Goal: Task Accomplishment & Management: Manage account settings

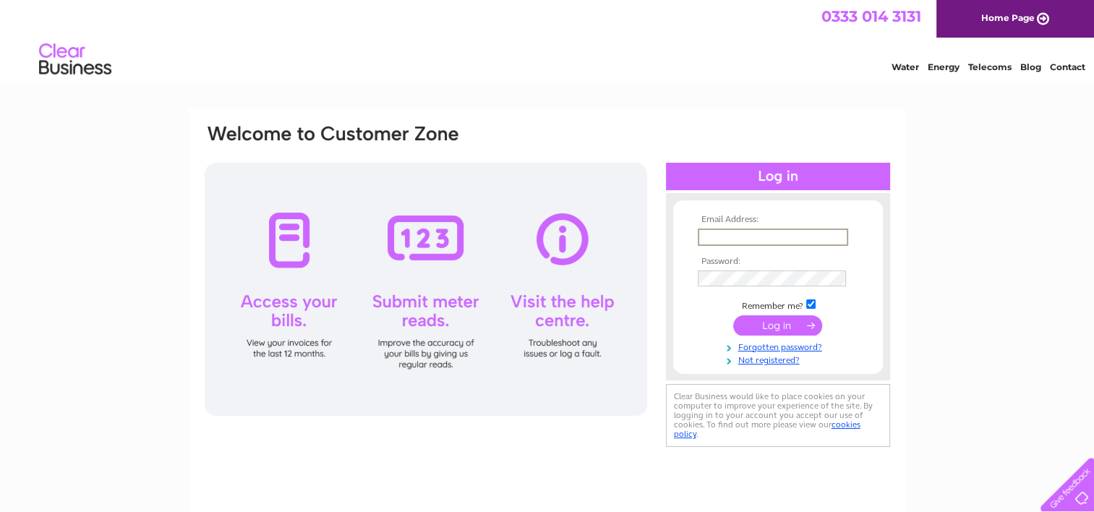
click at [730, 235] on input "text" at bounding box center [773, 237] width 150 height 17
type input "[PERSON_NAME][EMAIL_ADDRESS][DOMAIN_NAME]"
click at [784, 326] on input "submit" at bounding box center [777, 325] width 89 height 20
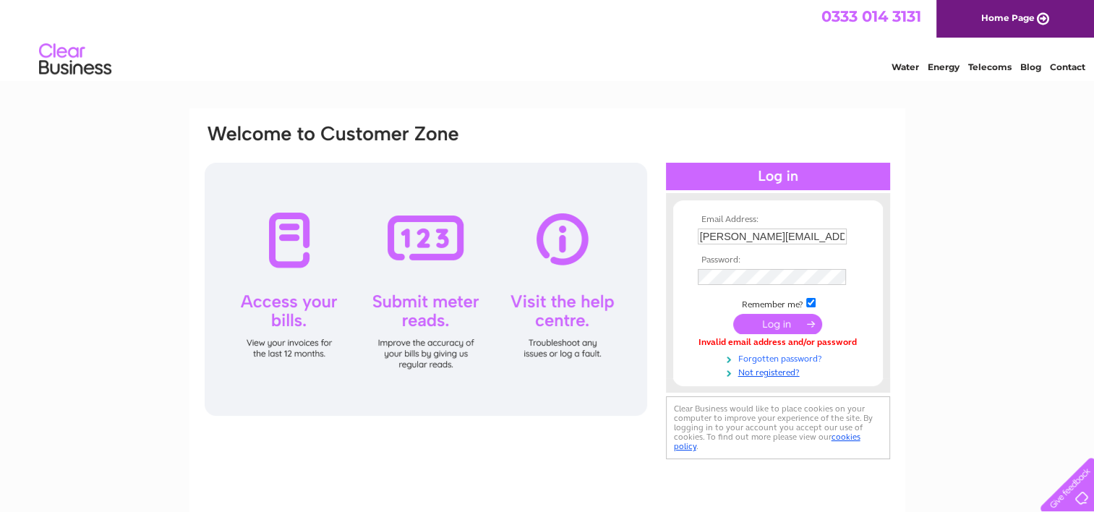
click at [790, 357] on link "Forgotten password?" at bounding box center [780, 358] width 164 height 14
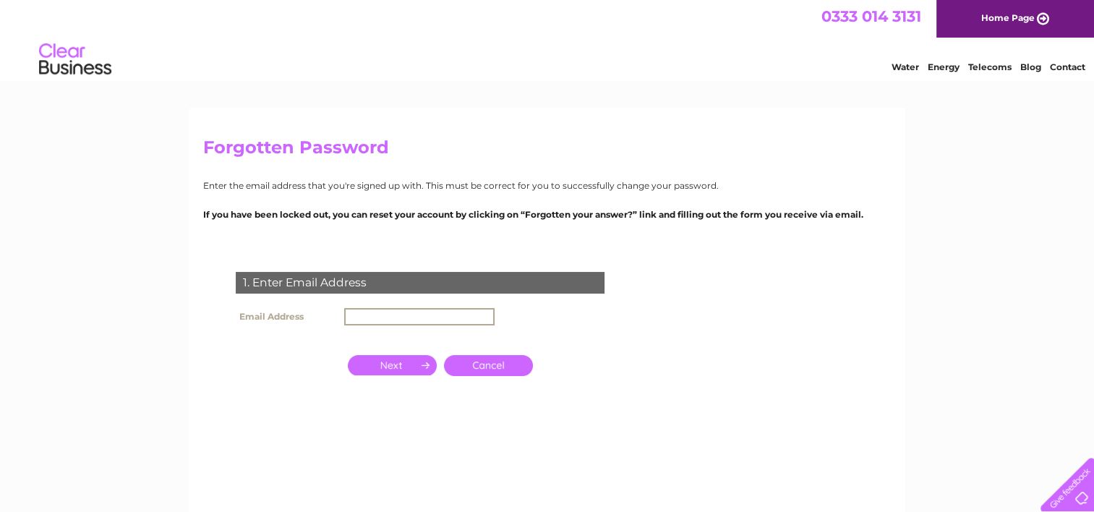
click at [456, 315] on input "text" at bounding box center [419, 316] width 150 height 17
type input "[PERSON_NAME][EMAIL_ADDRESS][DOMAIN_NAME]"
click at [402, 360] on input "button" at bounding box center [392, 364] width 89 height 20
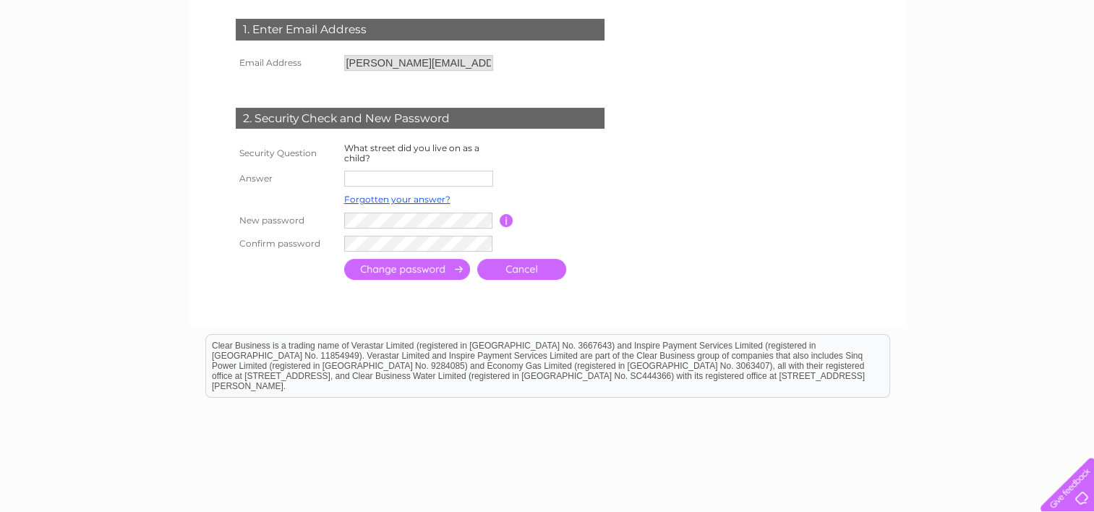
scroll to position [260, 0]
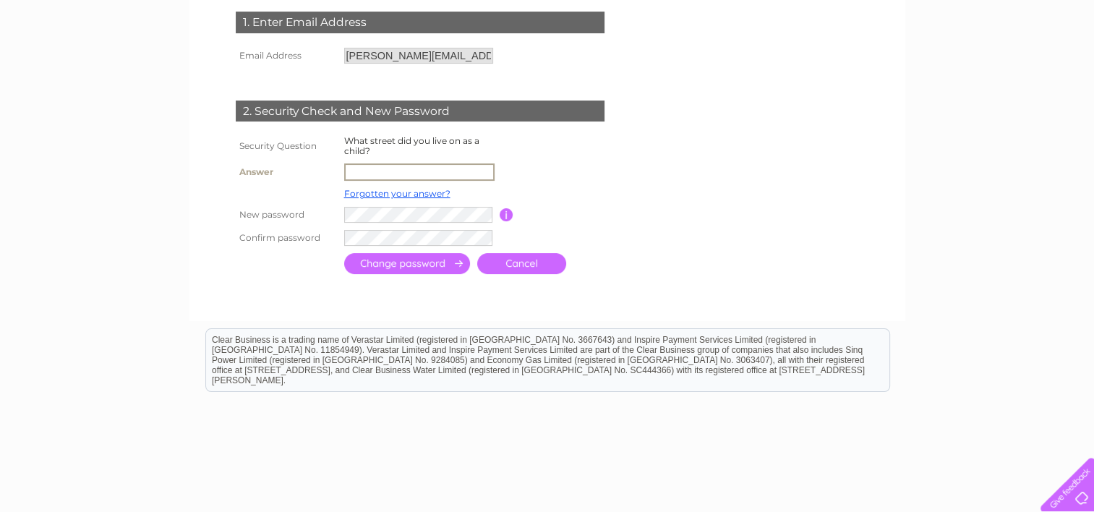
click at [460, 171] on input "text" at bounding box center [419, 171] width 150 height 17
type input "wheelers lane"
click at [447, 268] on input "submit" at bounding box center [407, 262] width 126 height 21
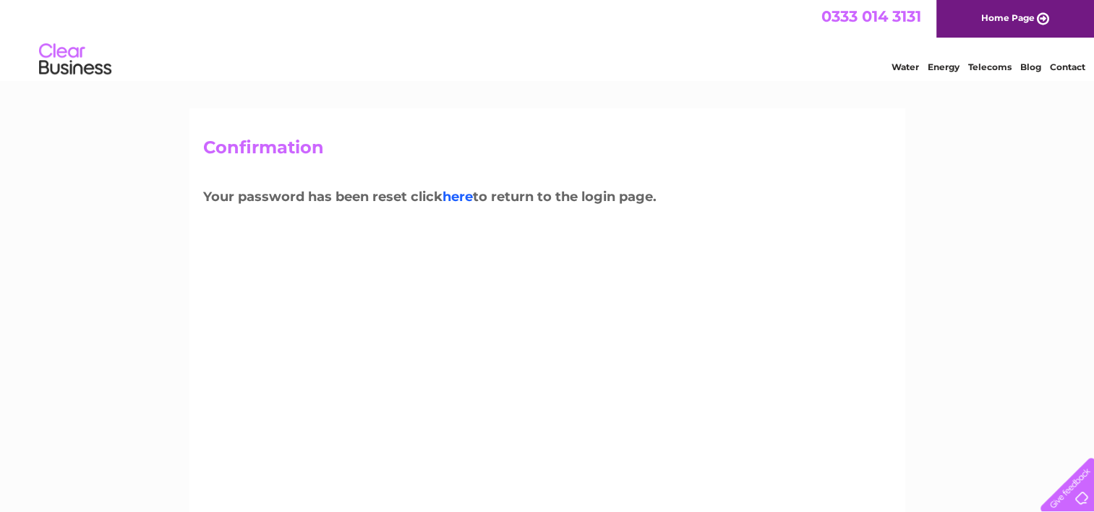
click at [467, 196] on link "here" at bounding box center [458, 197] width 30 height 16
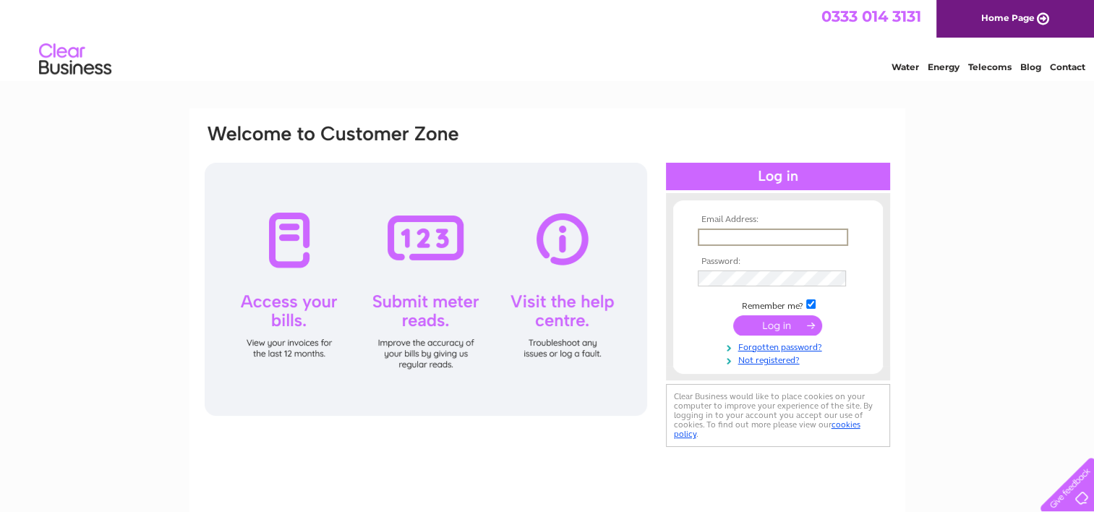
click at [722, 231] on input "text" at bounding box center [773, 237] width 150 height 17
type input "sandi.nailtique@live.co.uk"
click at [787, 325] on input "submit" at bounding box center [777, 325] width 89 height 20
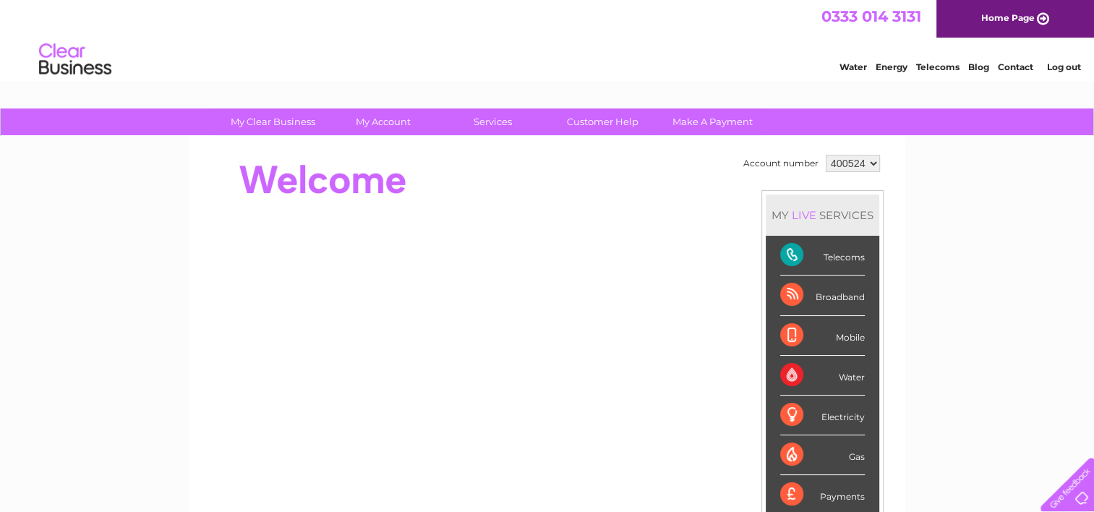
click at [869, 161] on select "400524" at bounding box center [853, 163] width 54 height 17
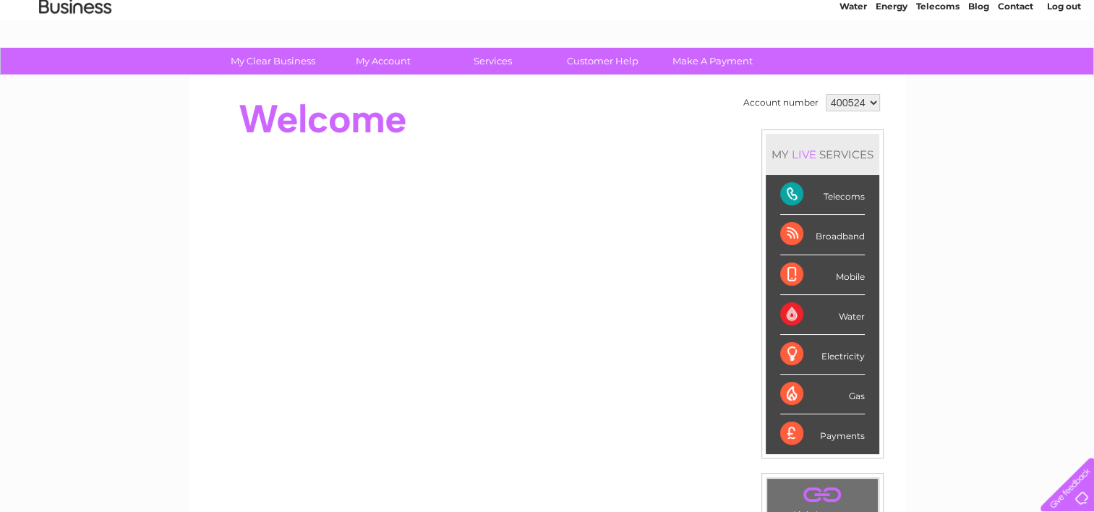
scroll to position [58, 0]
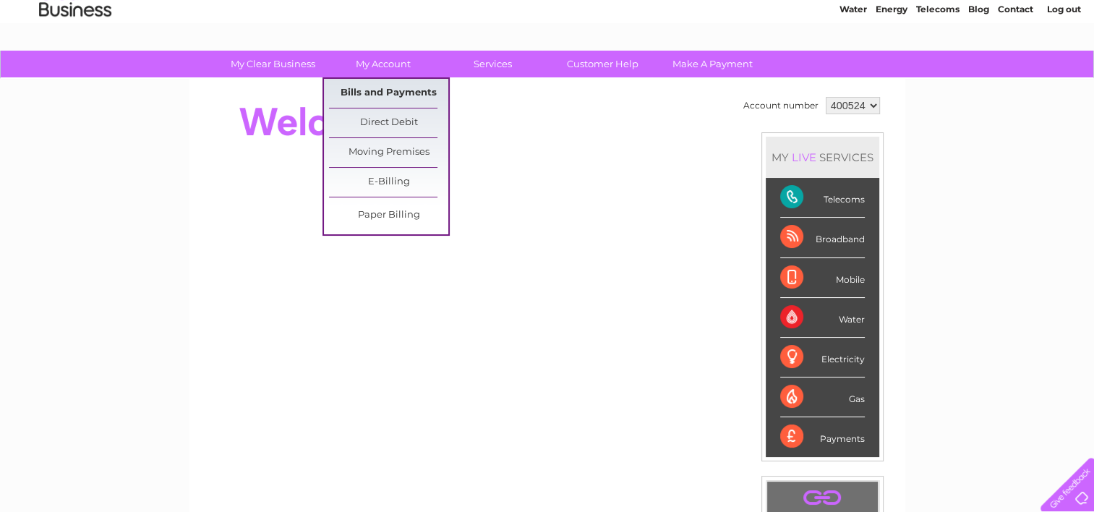
click at [355, 90] on link "Bills and Payments" at bounding box center [388, 93] width 119 height 29
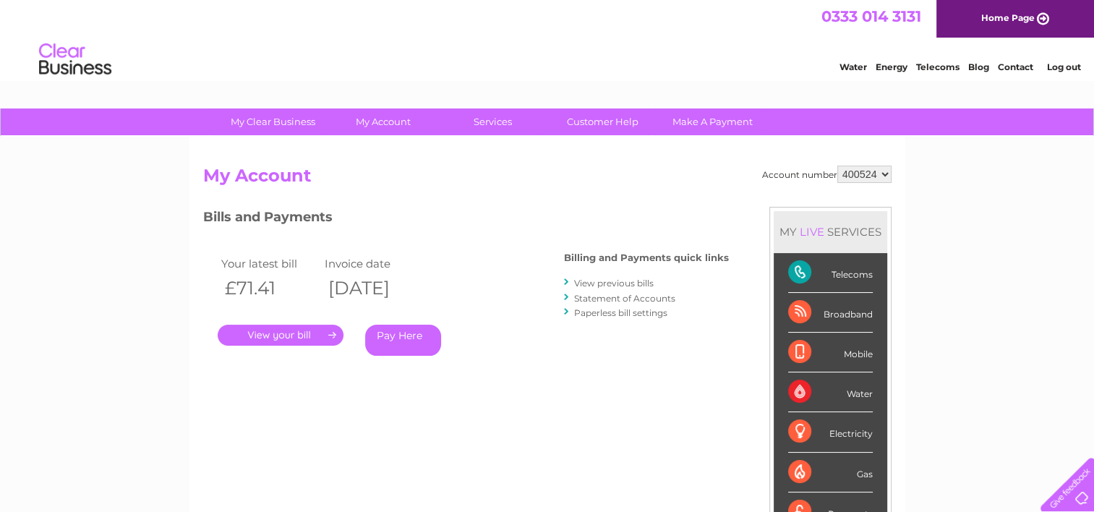
click at [321, 340] on link "." at bounding box center [281, 335] width 126 height 21
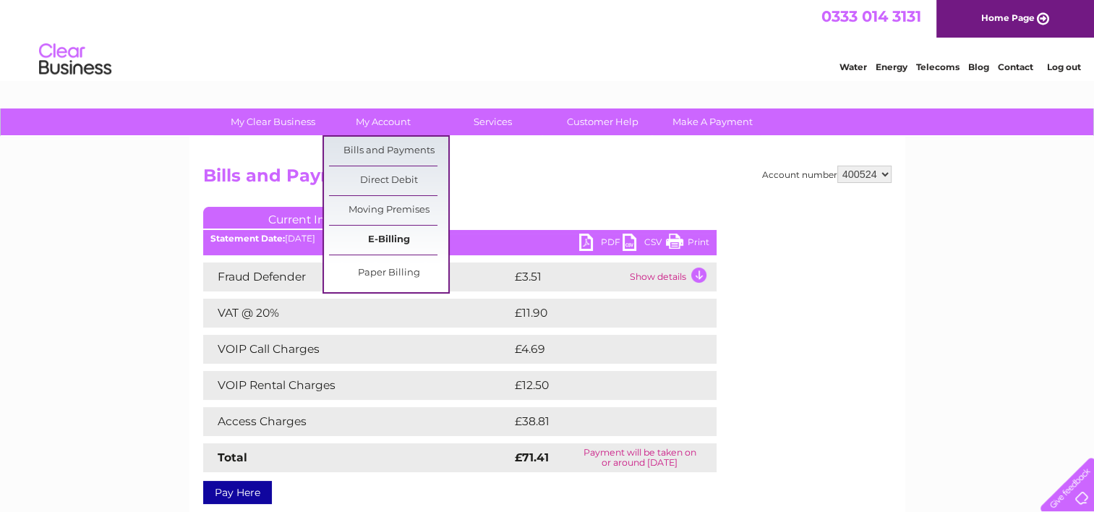
click at [427, 240] on link "E-Billing" at bounding box center [388, 240] width 119 height 29
click at [378, 234] on link "E-Billing" at bounding box center [388, 240] width 119 height 29
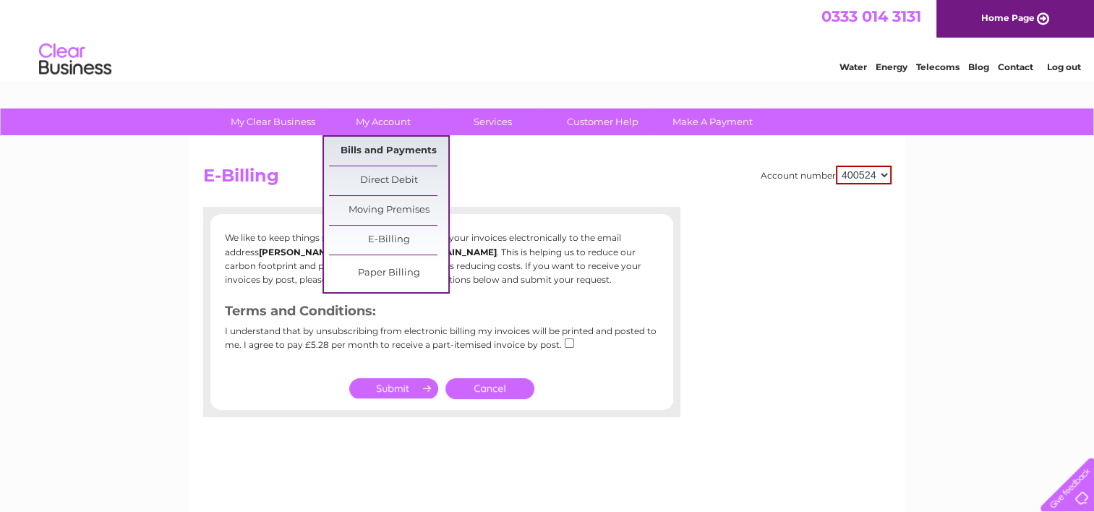
click at [367, 145] on link "Bills and Payments" at bounding box center [388, 151] width 119 height 29
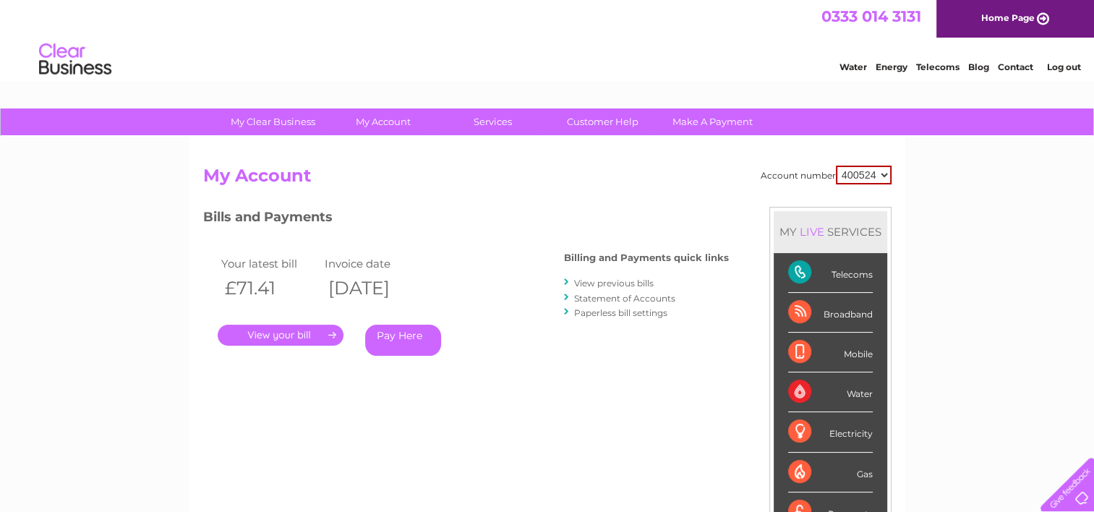
click at [610, 284] on link "View previous bills" at bounding box center [614, 283] width 80 height 11
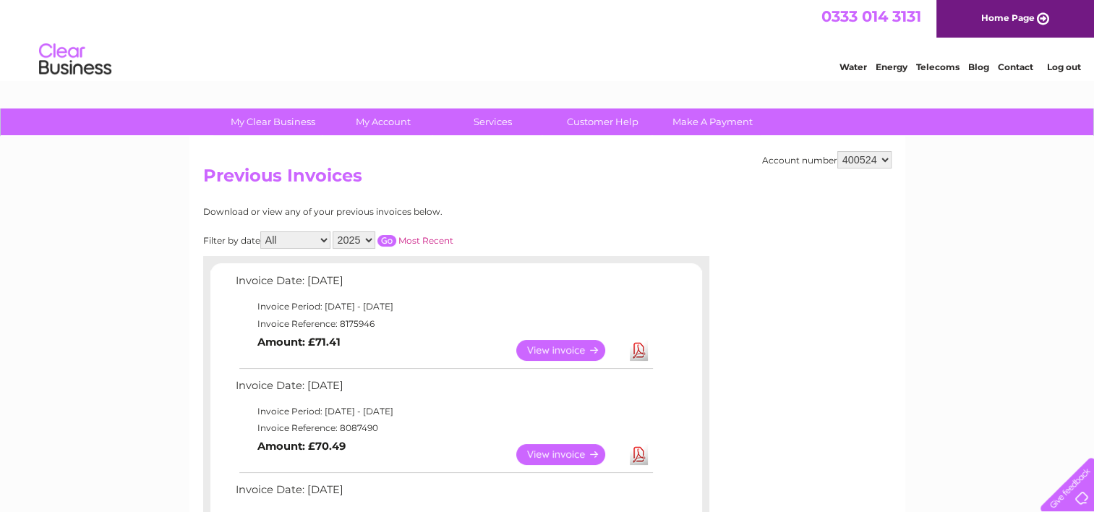
click at [367, 240] on select "2025 2024 2023 2022" at bounding box center [354, 239] width 43 height 17
click at [334, 231] on select "2025 2024 2023 2022" at bounding box center [354, 239] width 43 height 17
click at [393, 239] on input "button" at bounding box center [387, 241] width 19 height 12
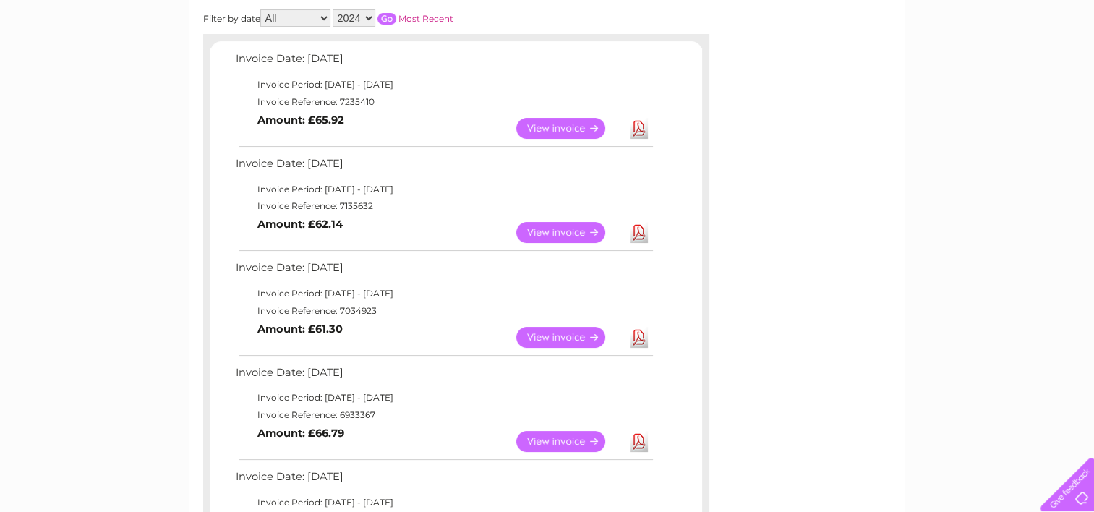
scroll to position [203, 0]
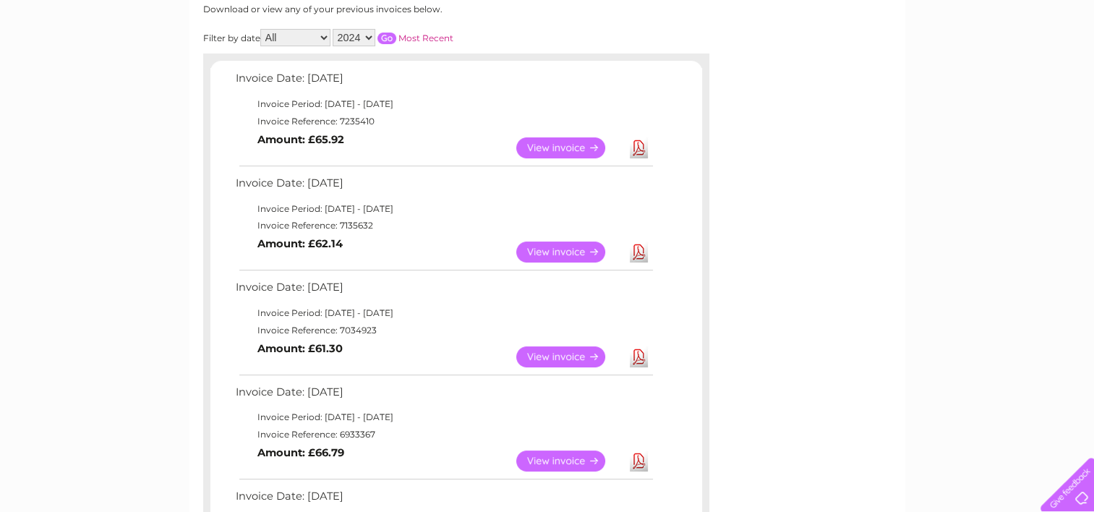
click at [369, 32] on select "2025 2024 2023 2022" at bounding box center [354, 37] width 43 height 17
select select "2025"
click at [334, 29] on select "2025 2024 2023 2022" at bounding box center [354, 37] width 43 height 17
click at [390, 38] on input "button" at bounding box center [387, 39] width 19 height 12
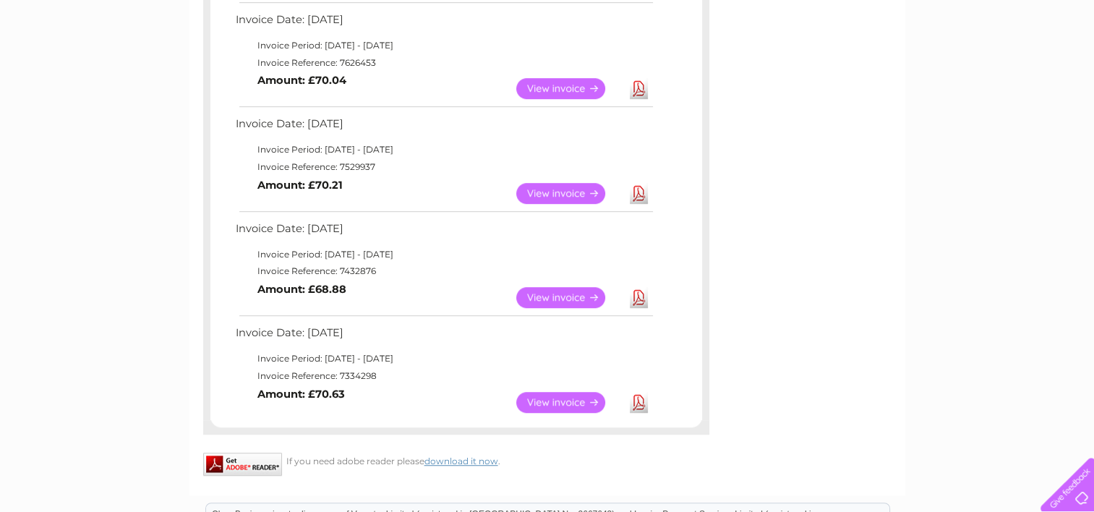
scroll to position [868, 0]
